Goal: Task Accomplishment & Management: Manage account settings

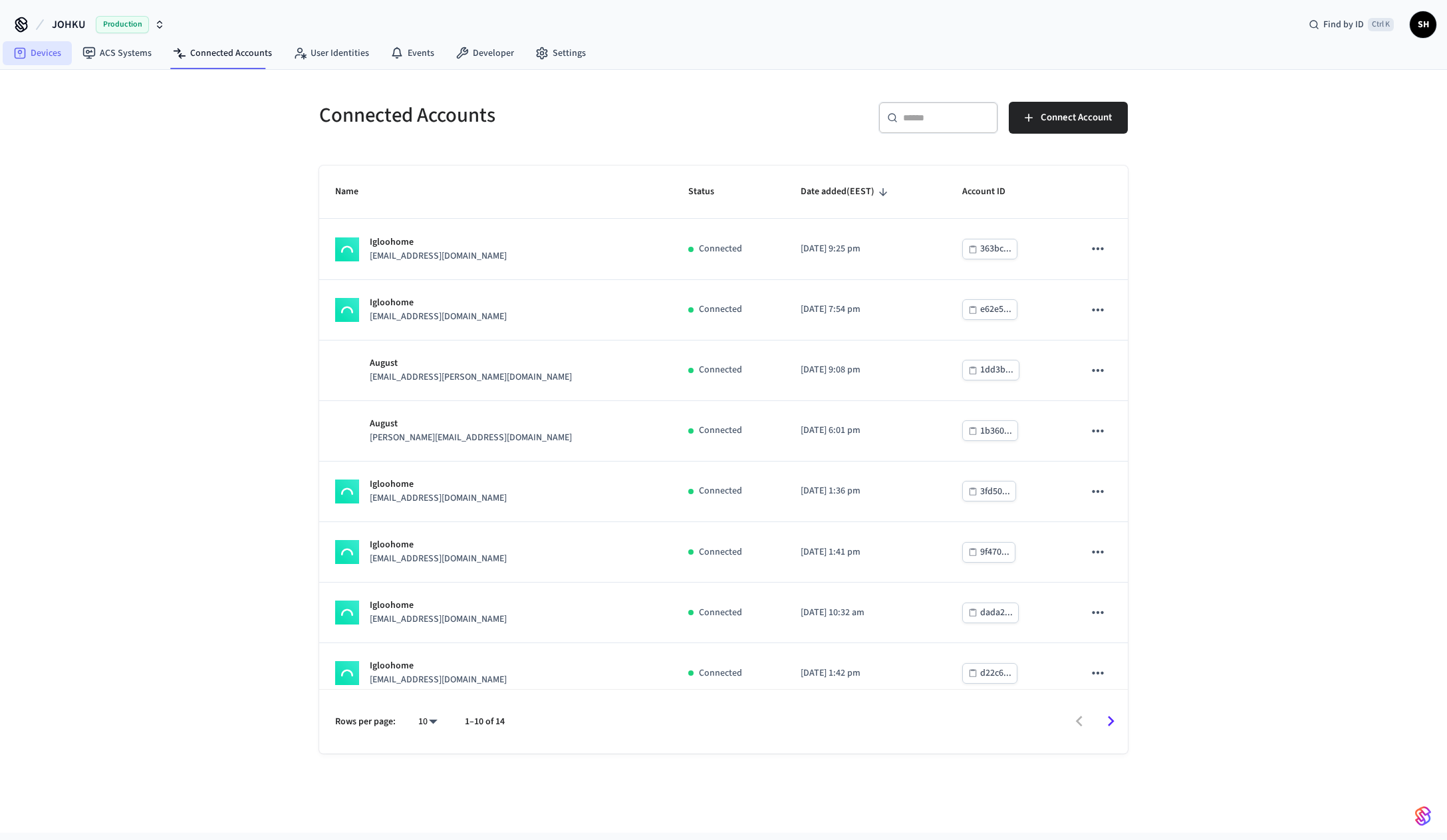
click at [50, 58] on link "Devices" at bounding box center [37, 53] width 70 height 24
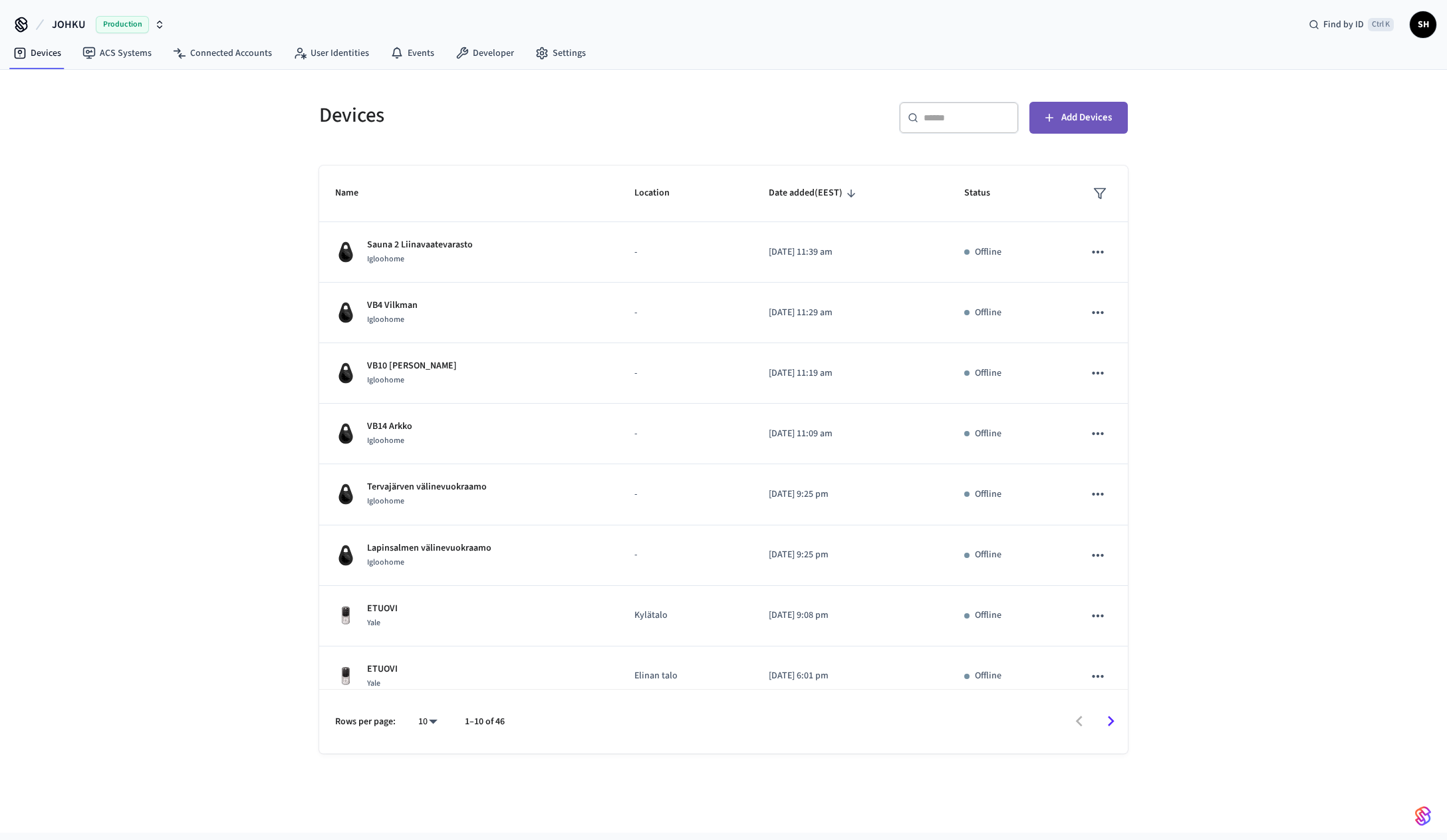
click at [1086, 125] on span "Add Devices" at bounding box center [1087, 118] width 50 height 18
click at [202, 55] on link "Connected Accounts" at bounding box center [223, 53] width 121 height 24
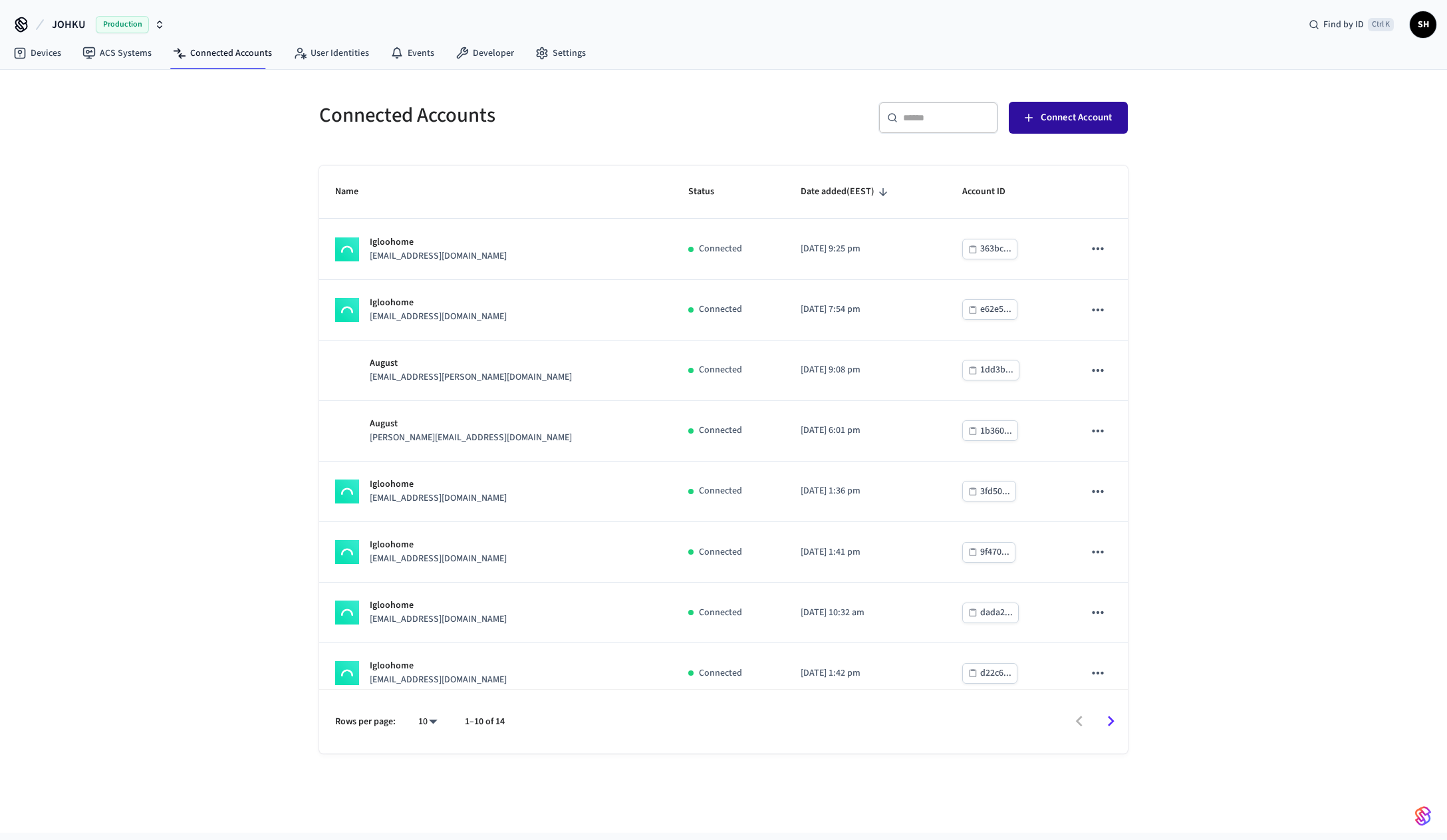
click at [1101, 110] on span "Connect Account" at bounding box center [1076, 118] width 71 height 18
click at [1320, 150] on div "Connected Accounts ​ ​ Connect Account Name Status Date added (EEST) Account ID…" at bounding box center [723, 451] width 1447 height 763
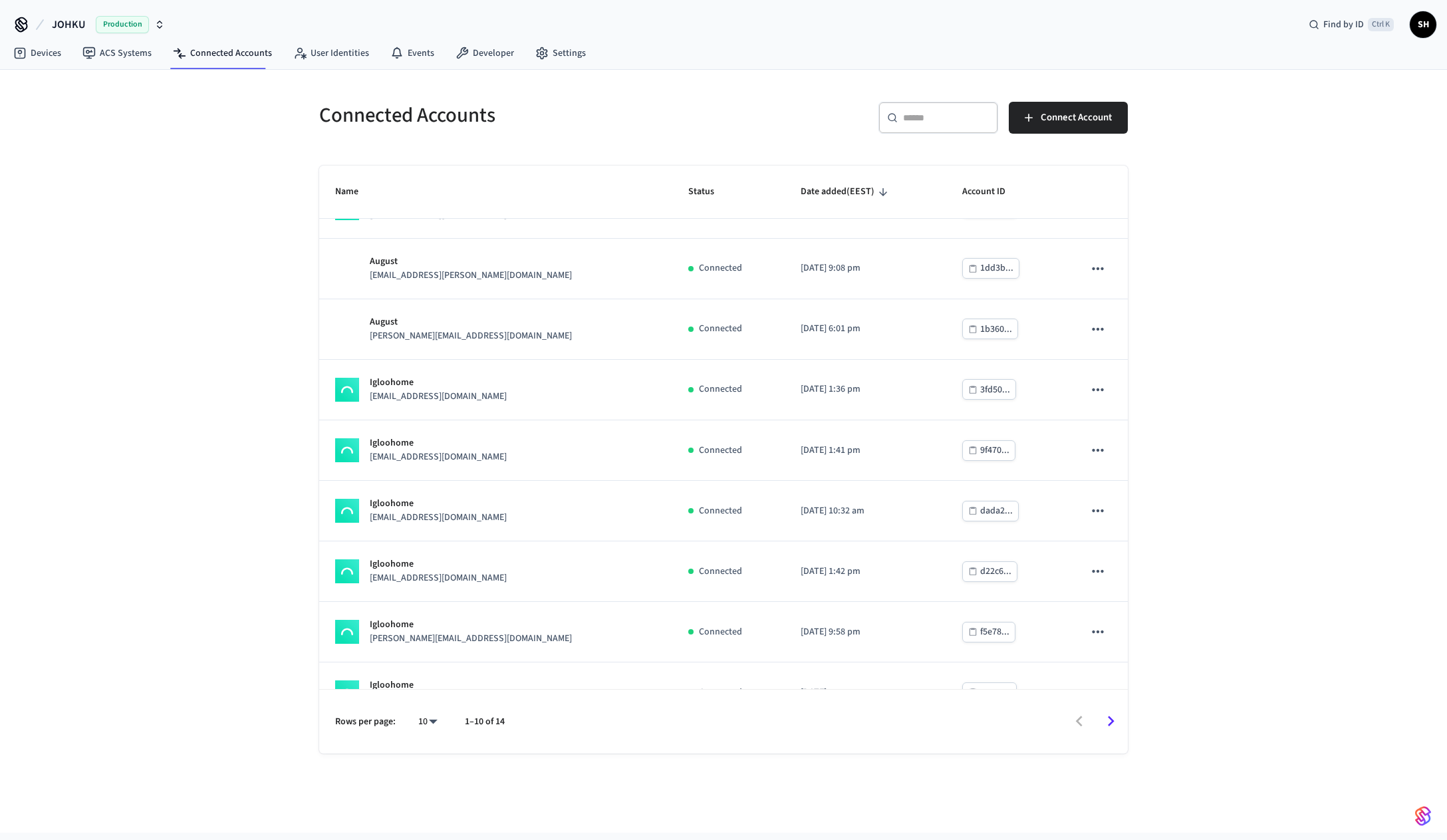
scroll to position [136, 0]
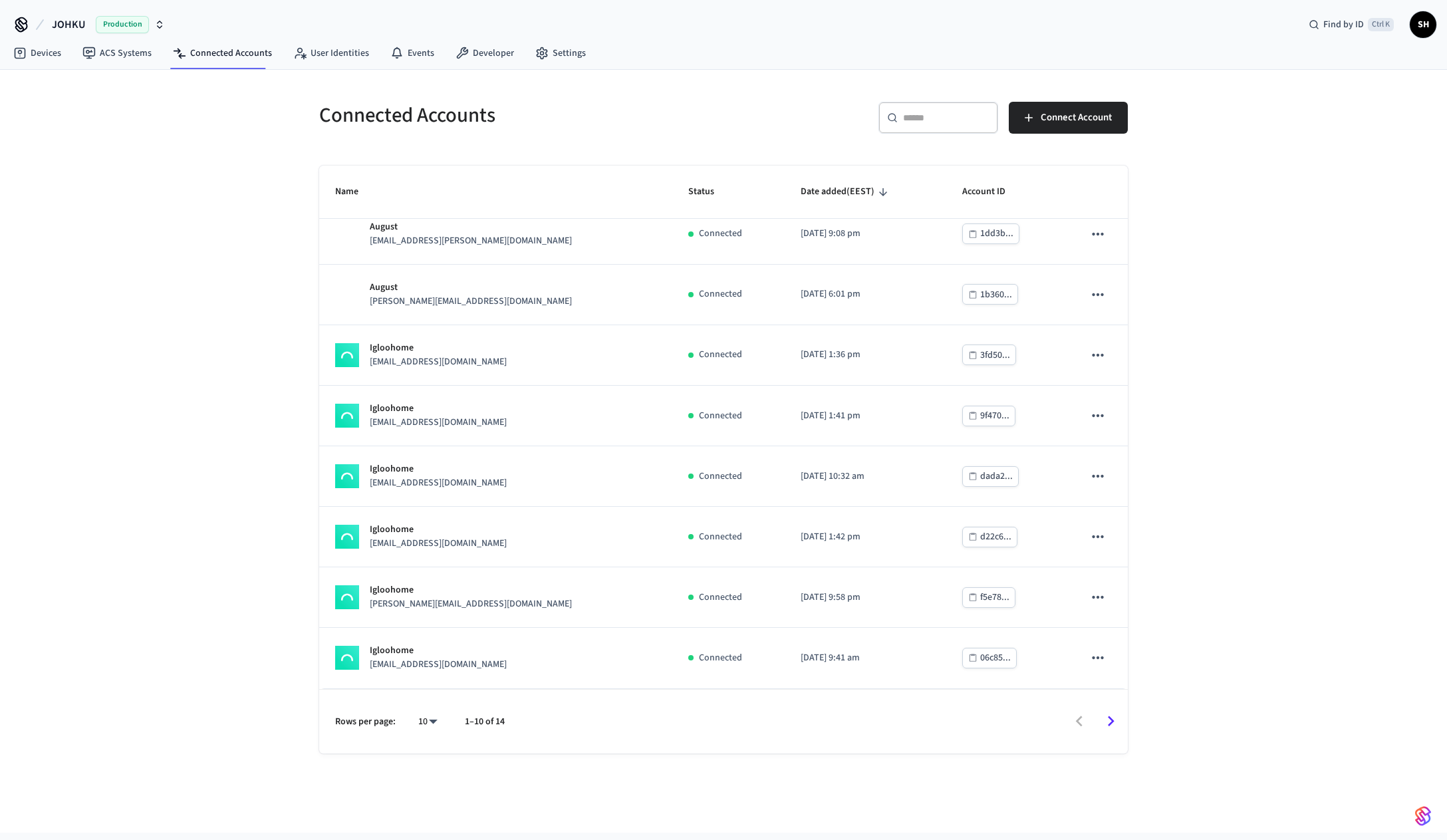
click at [432, 729] on body "JOHKU Production Find by ID Ctrl K SH Devices ACS Systems Connected Accounts Us…" at bounding box center [723, 416] width 1447 height 833
click at [429, 796] on li "All" at bounding box center [422, 801] width 35 height 35
type input "**"
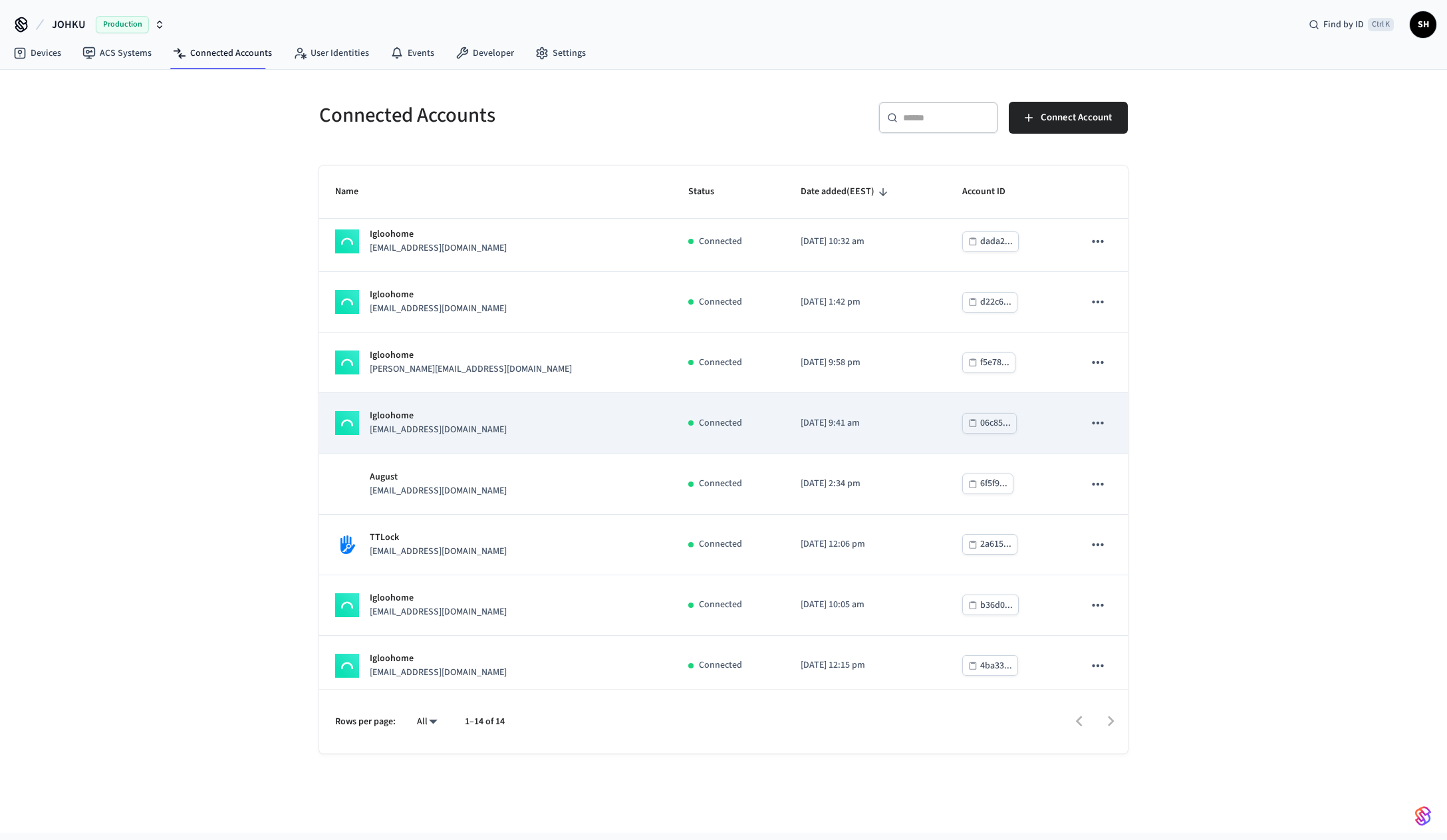
scroll to position [379, 0]
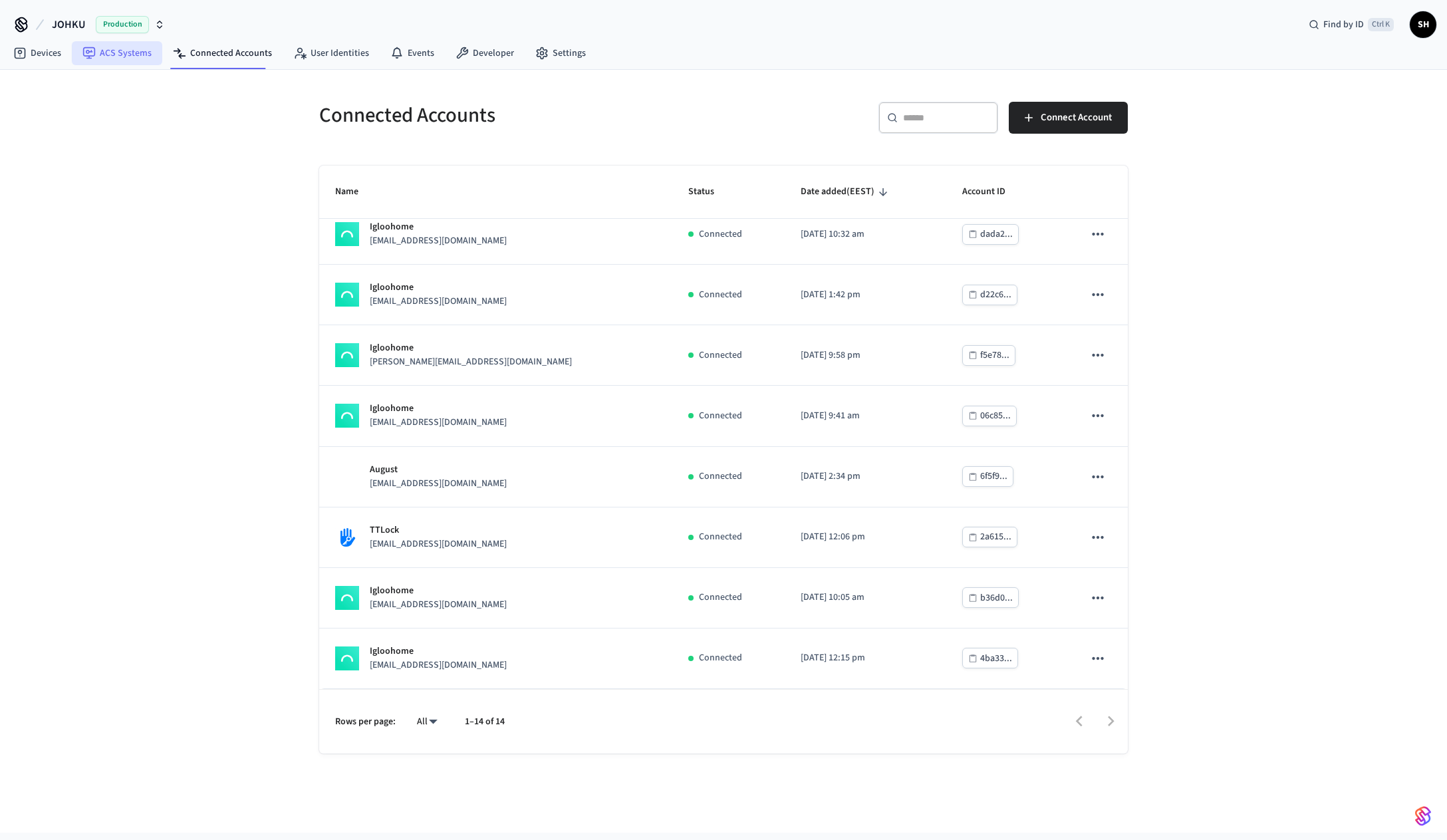
click at [107, 61] on link "ACS Systems" at bounding box center [116, 53] width 90 height 24
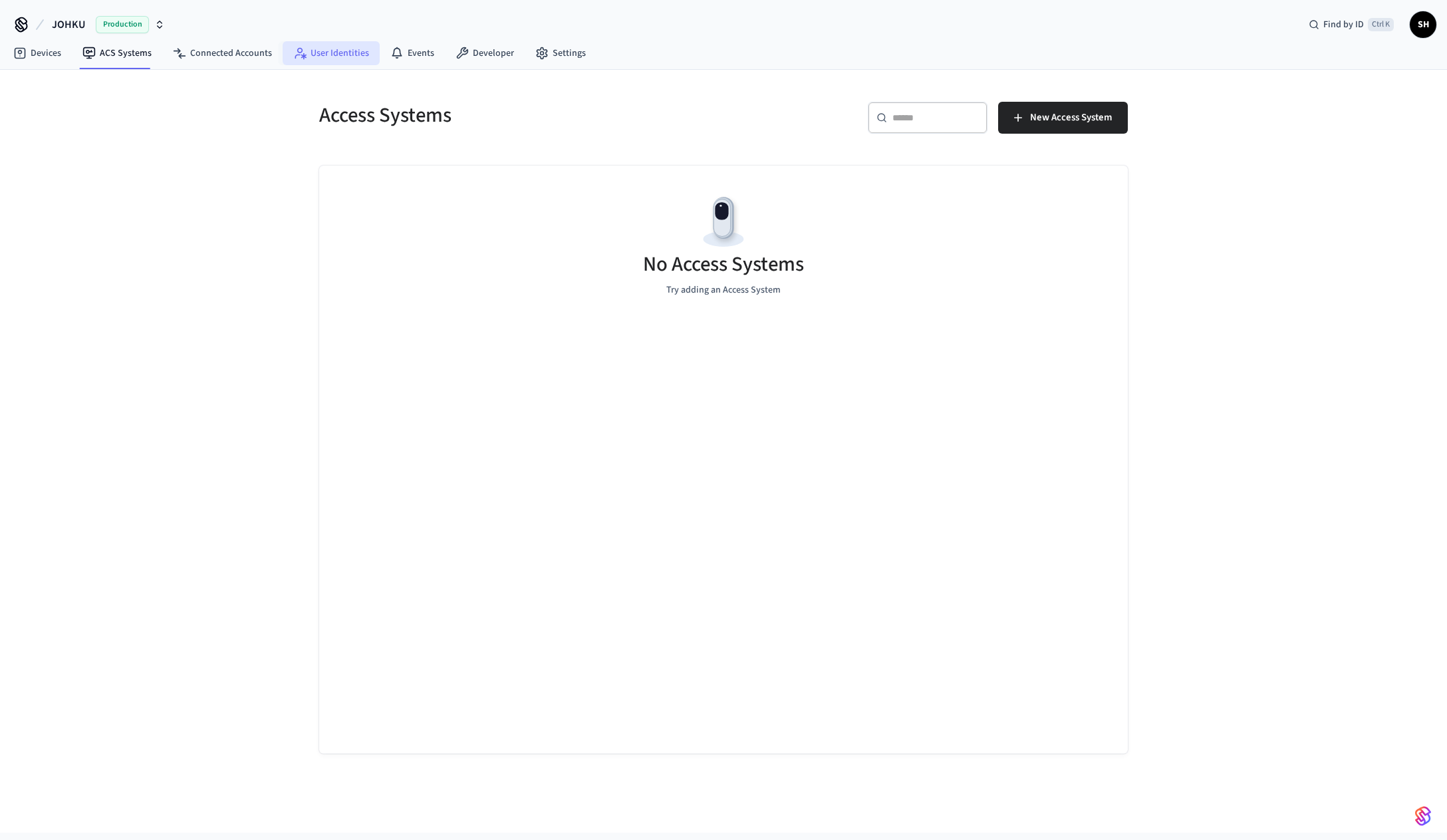
click at [315, 53] on link "User Identities" at bounding box center [331, 53] width 97 height 24
click at [210, 58] on link "Connected Accounts" at bounding box center [223, 53] width 121 height 24
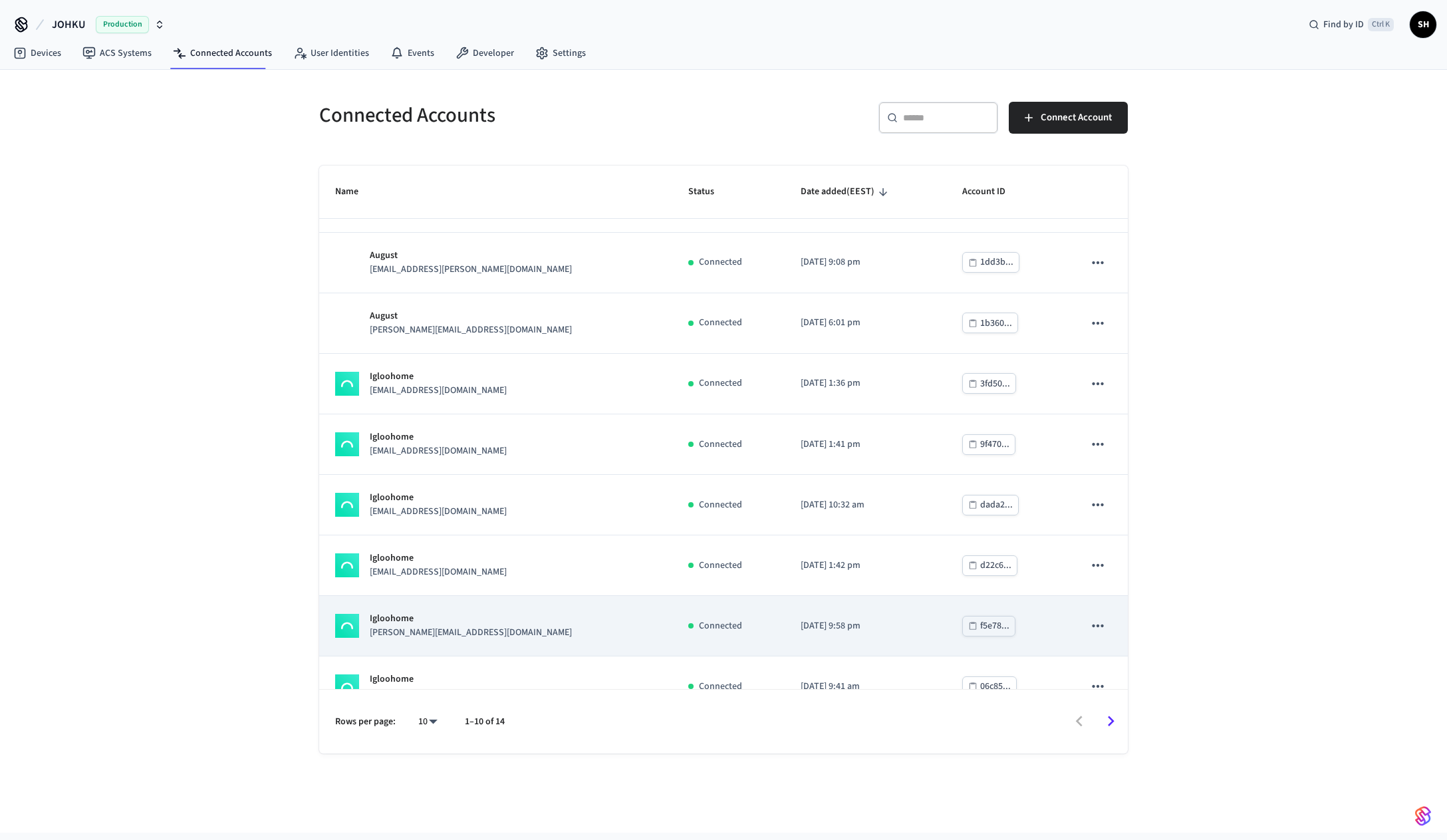
scroll to position [136, 0]
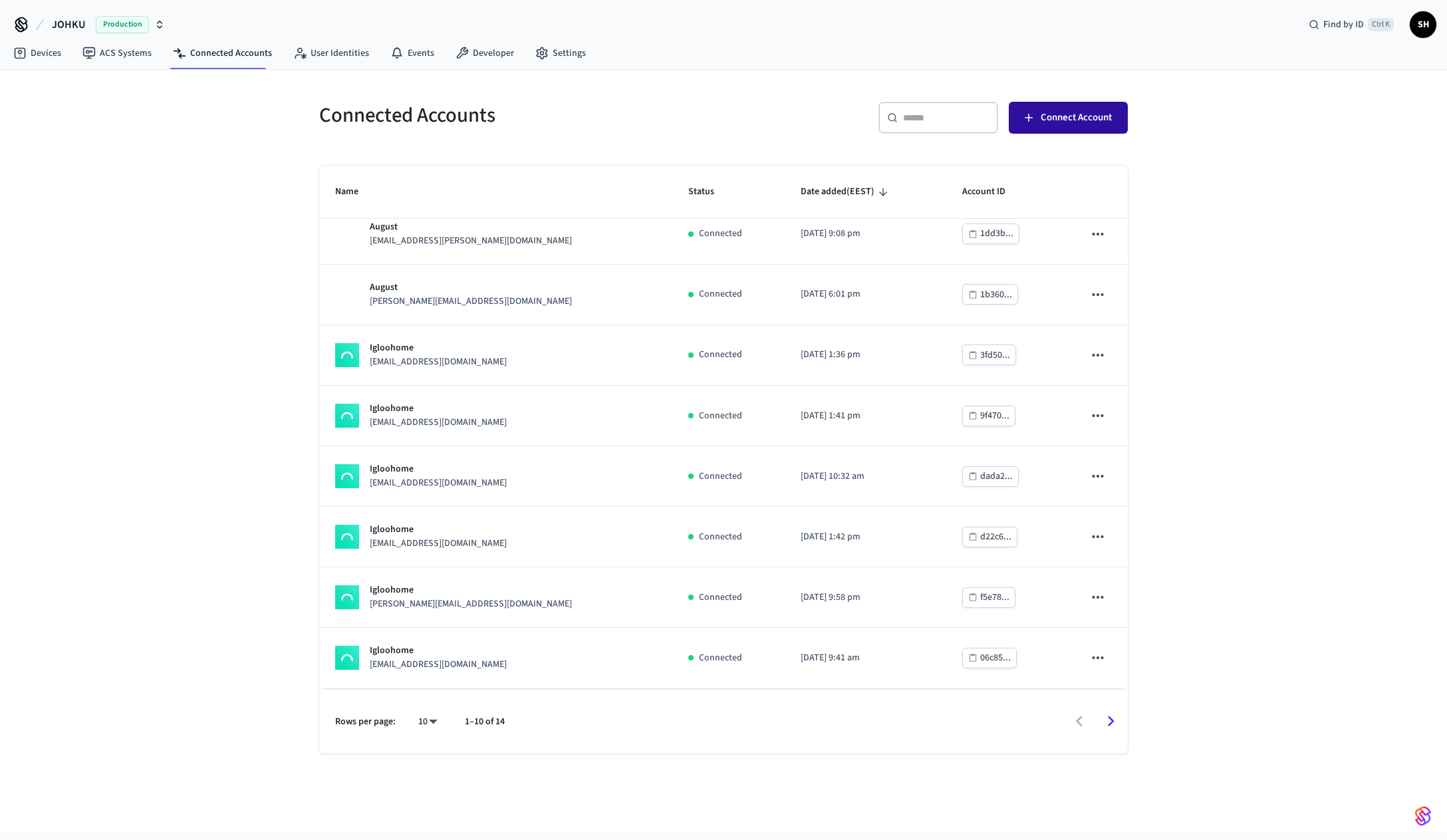
click at [1062, 124] on span "Connect Account" at bounding box center [1076, 118] width 71 height 18
